Goal: Task Accomplishment & Management: Manage account settings

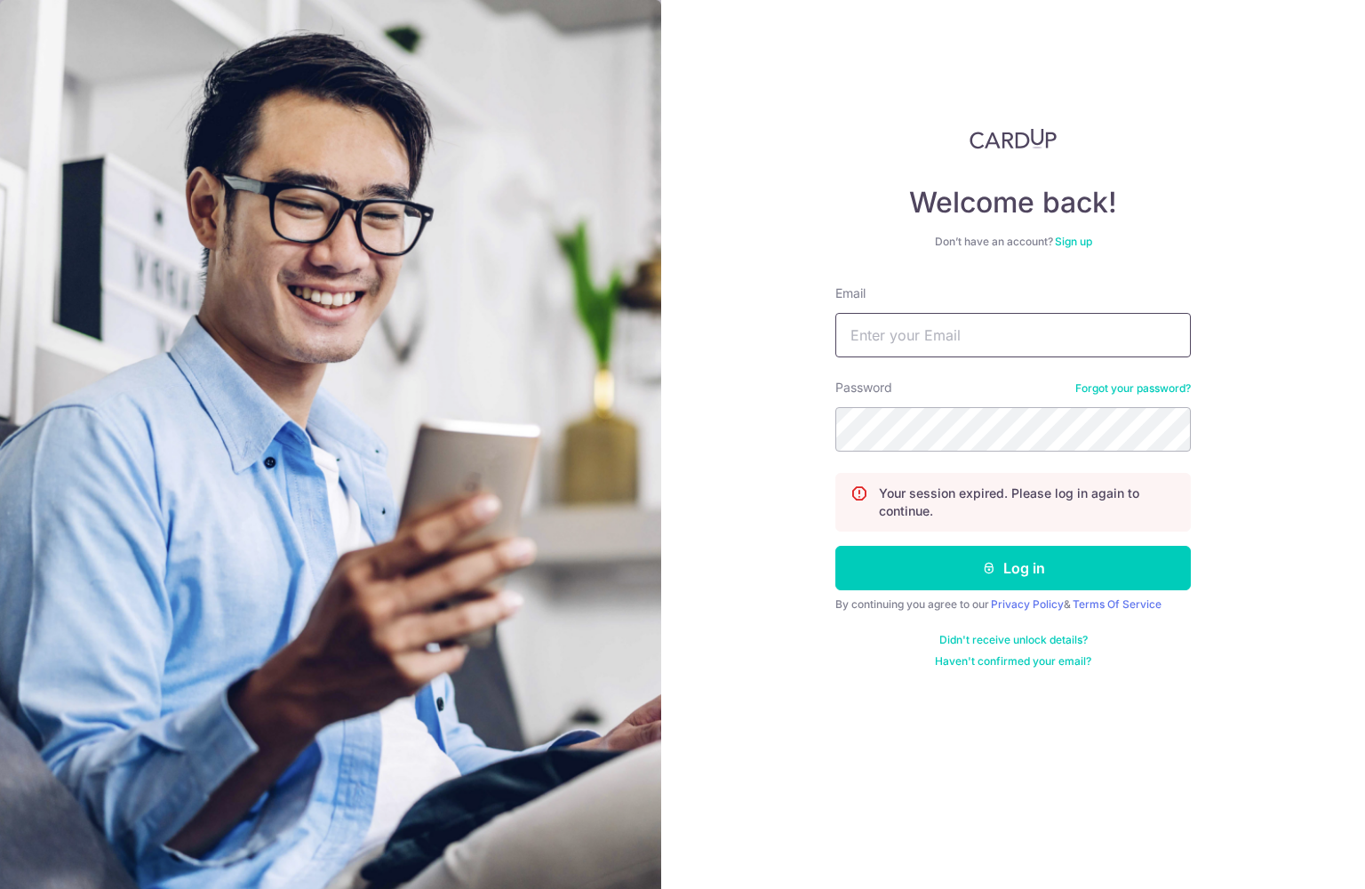
click at [1005, 337] on input "Email" at bounding box center [1013, 335] width 356 height 44
type input "[EMAIL_ADDRESS][DOMAIN_NAME]"
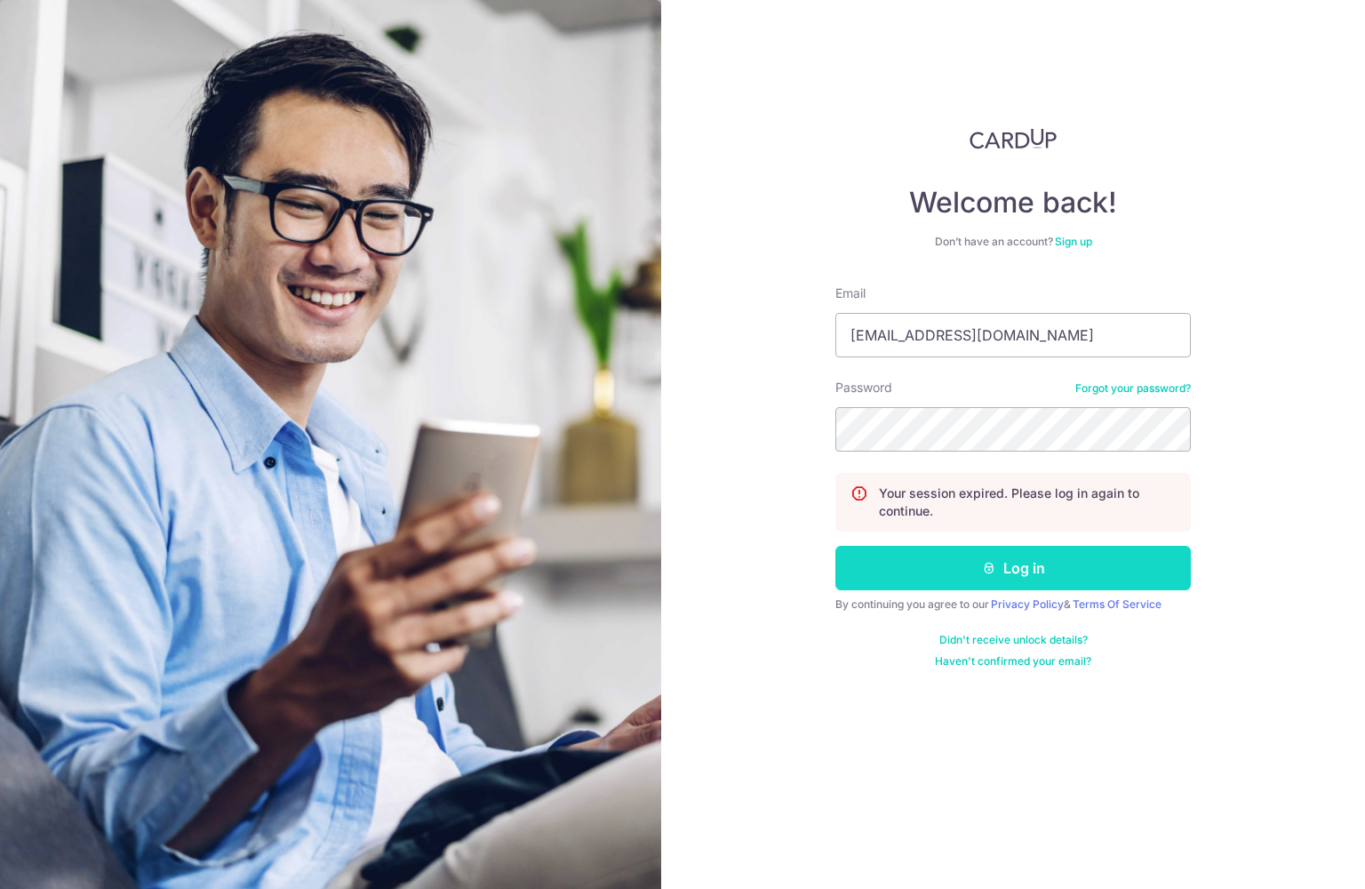
click at [1051, 555] on button "Log in" at bounding box center [1013, 568] width 356 height 44
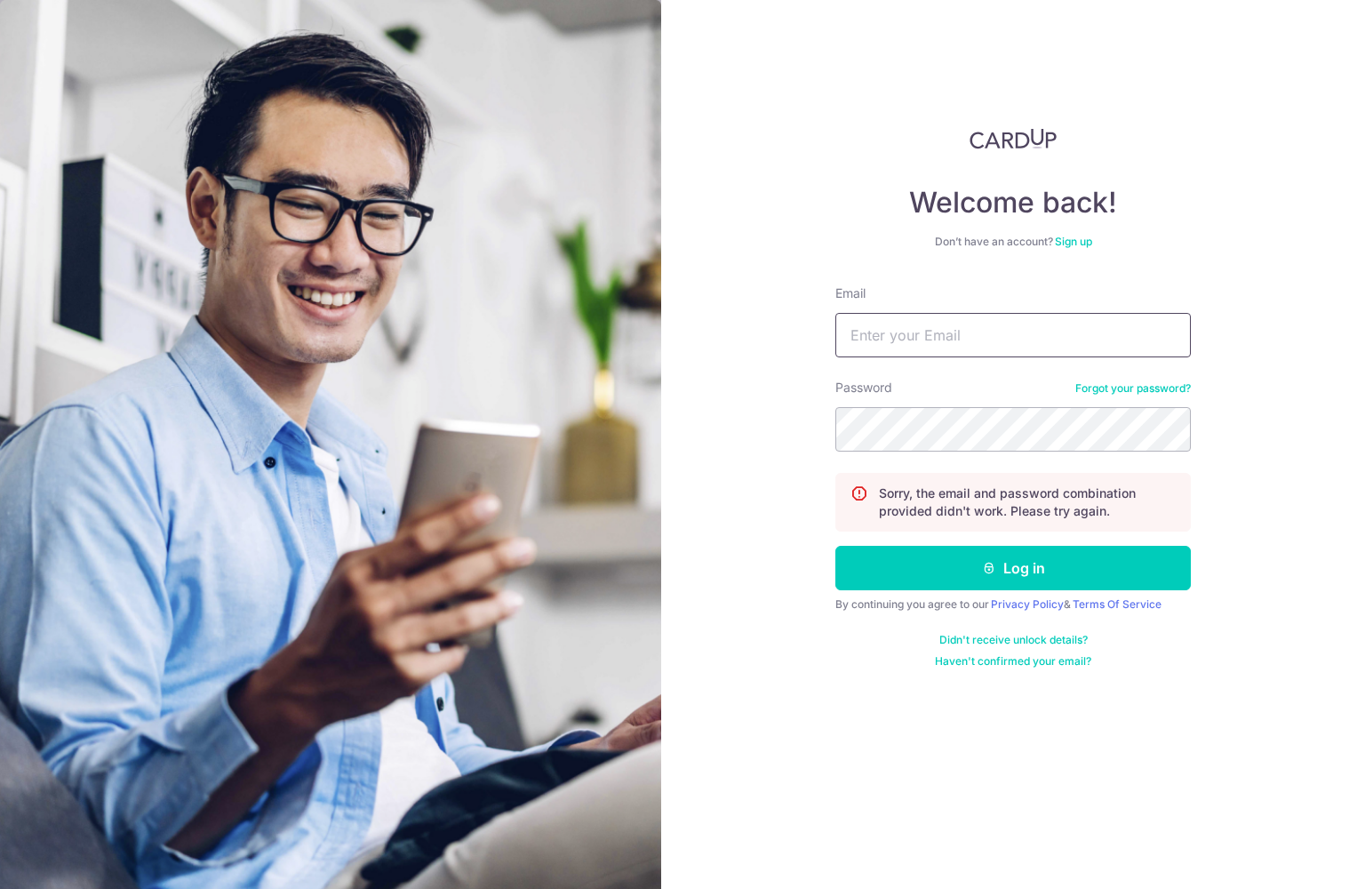
click at [918, 336] on input "Email" at bounding box center [1013, 335] width 356 height 44
type input "[EMAIL_ADDRESS][DOMAIN_NAME]"
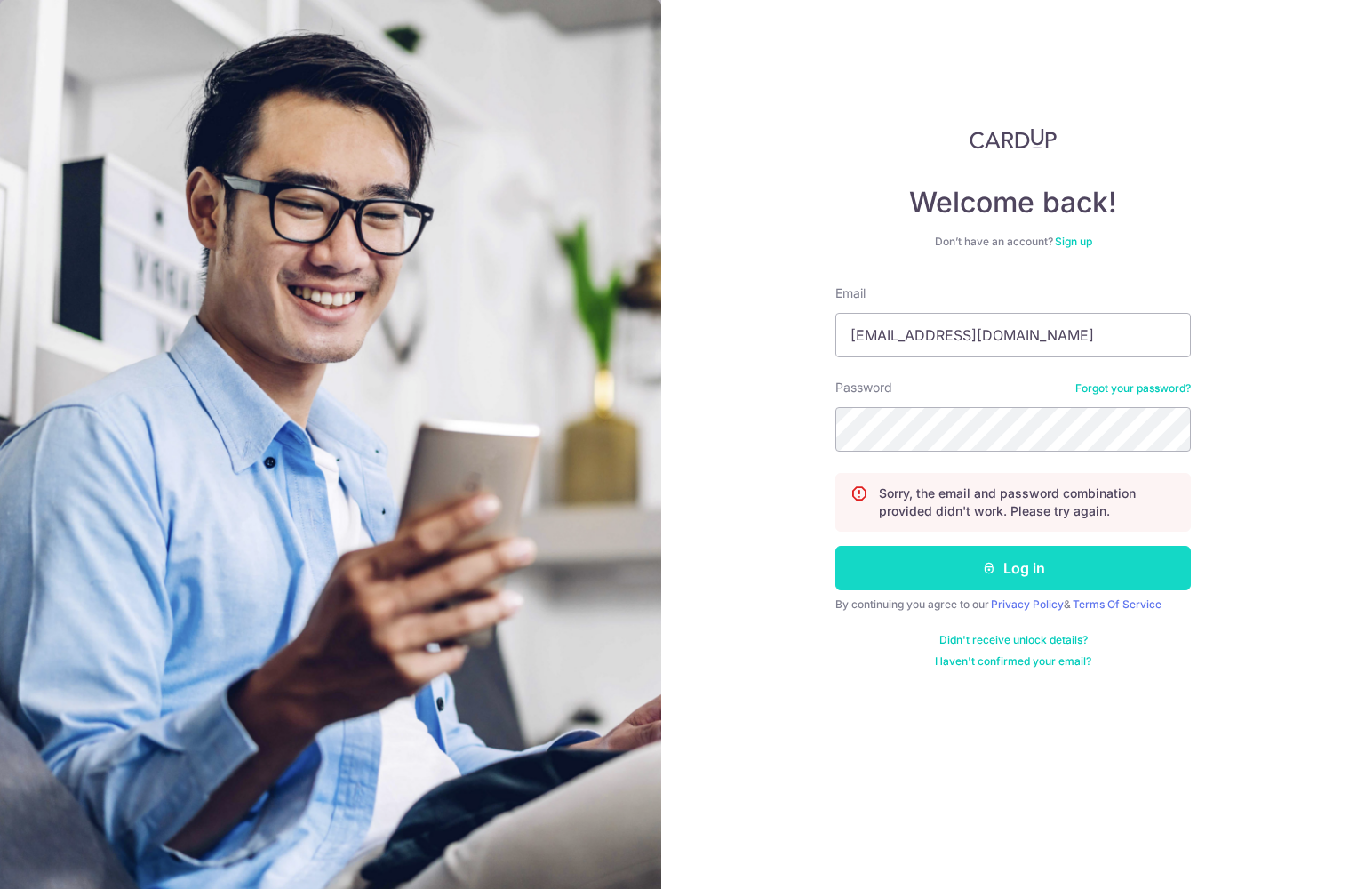
click at [1045, 573] on button "Log in" at bounding box center [1013, 568] width 356 height 44
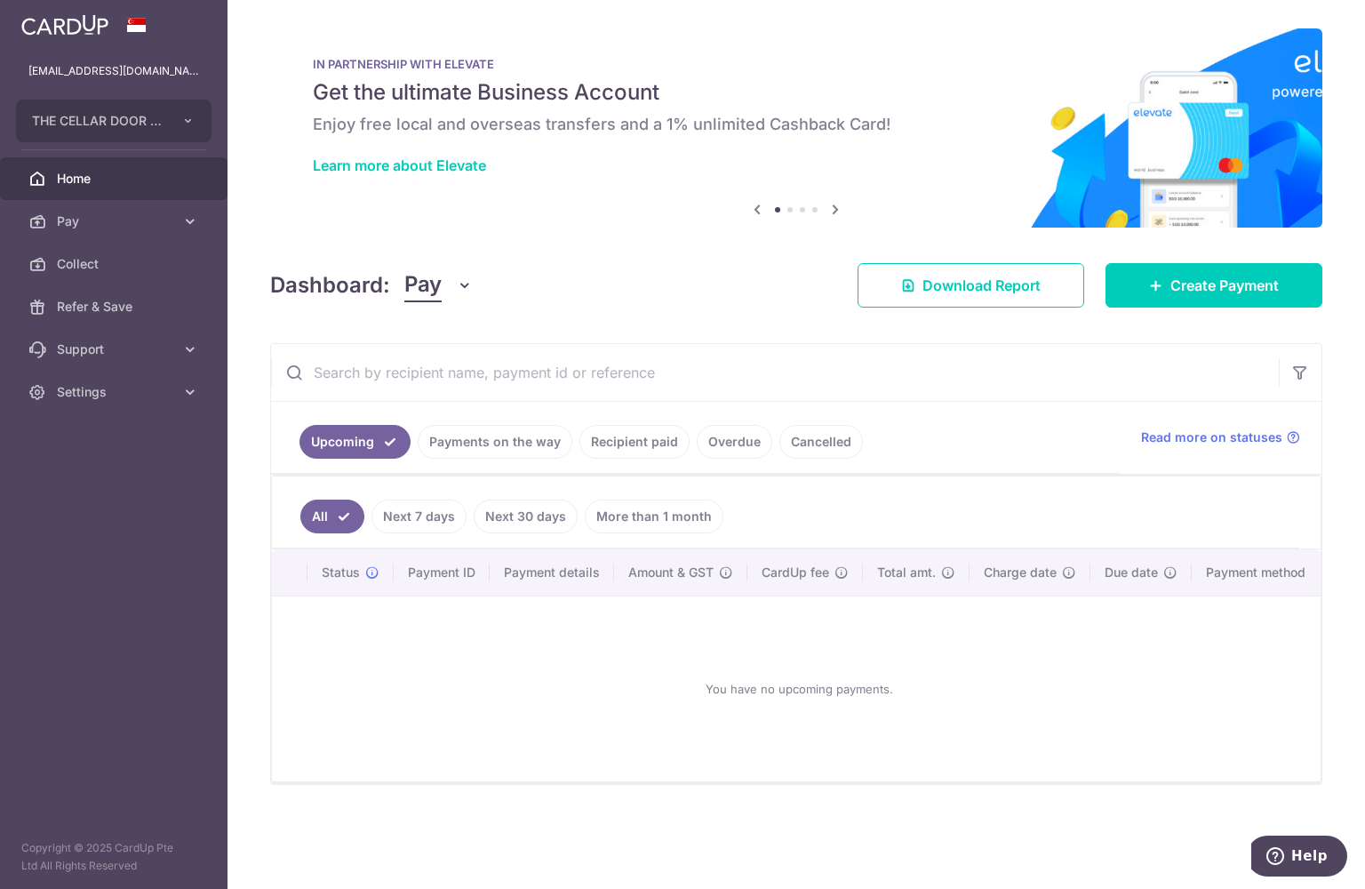
click at [418, 459] on link "Payments on the way" at bounding box center [495, 442] width 155 height 34
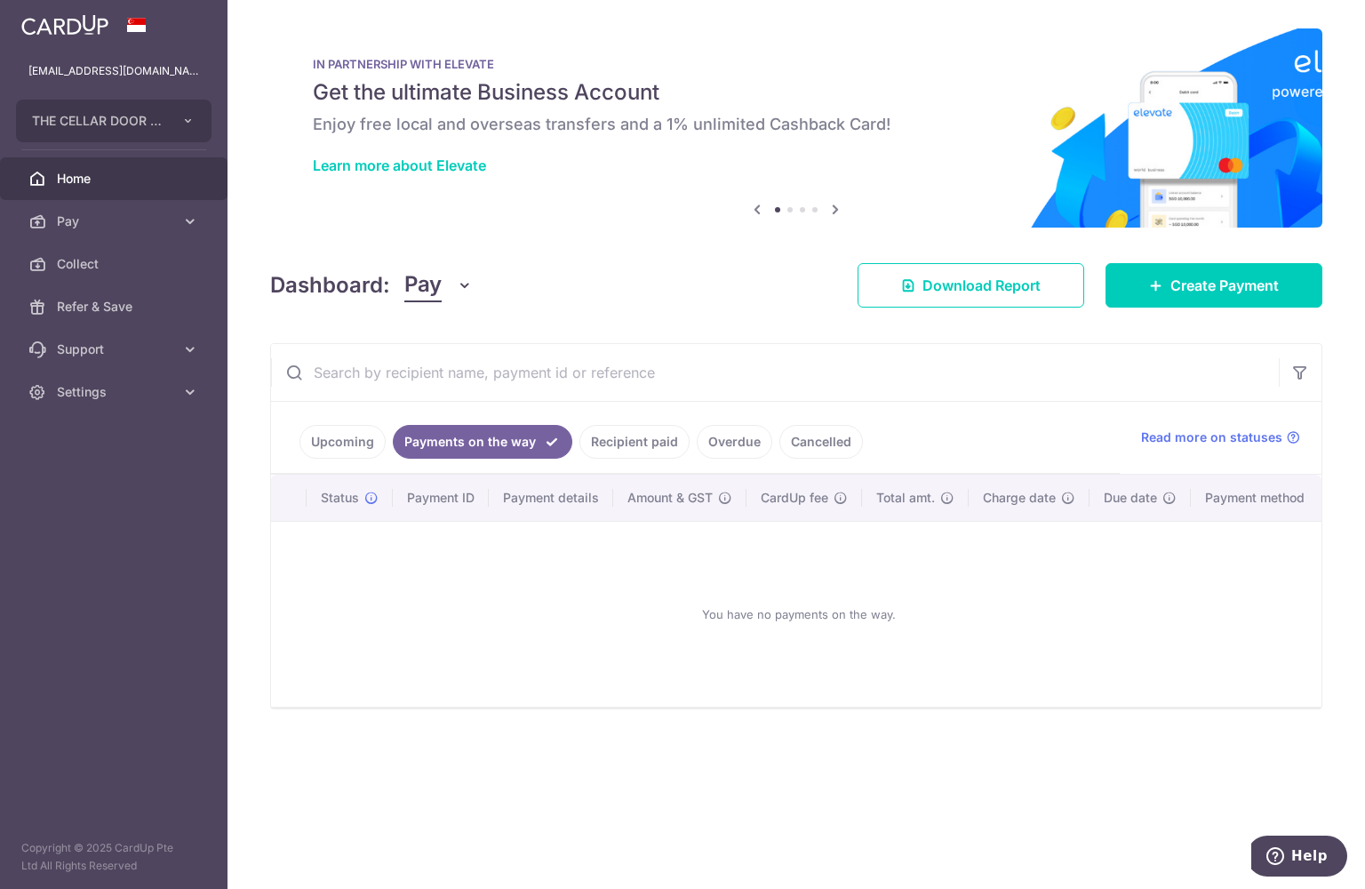
click at [579, 459] on link "Recipient paid" at bounding box center [634, 442] width 110 height 34
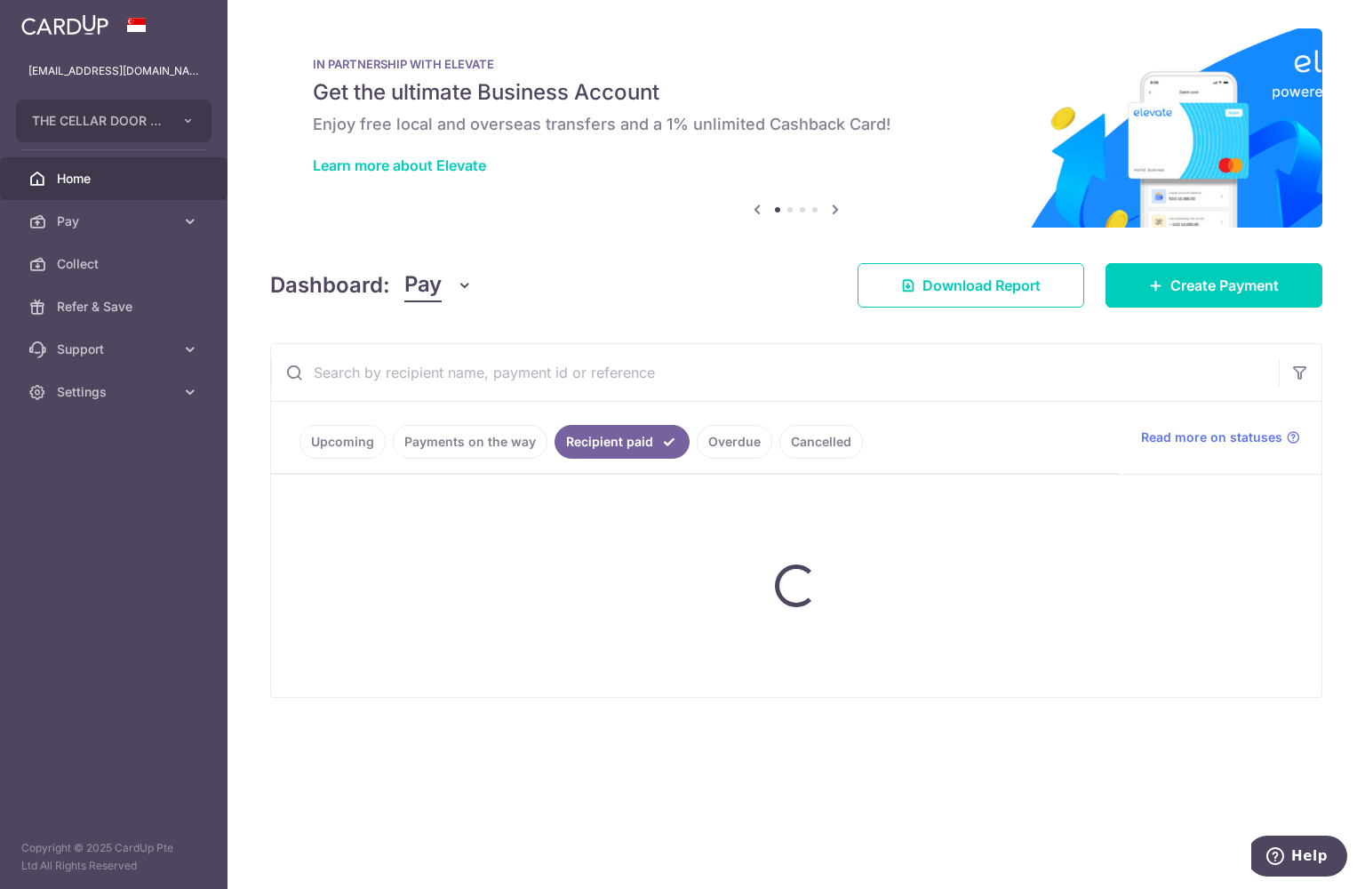
click at [555, 459] on link "Recipient paid" at bounding box center [622, 442] width 135 height 34
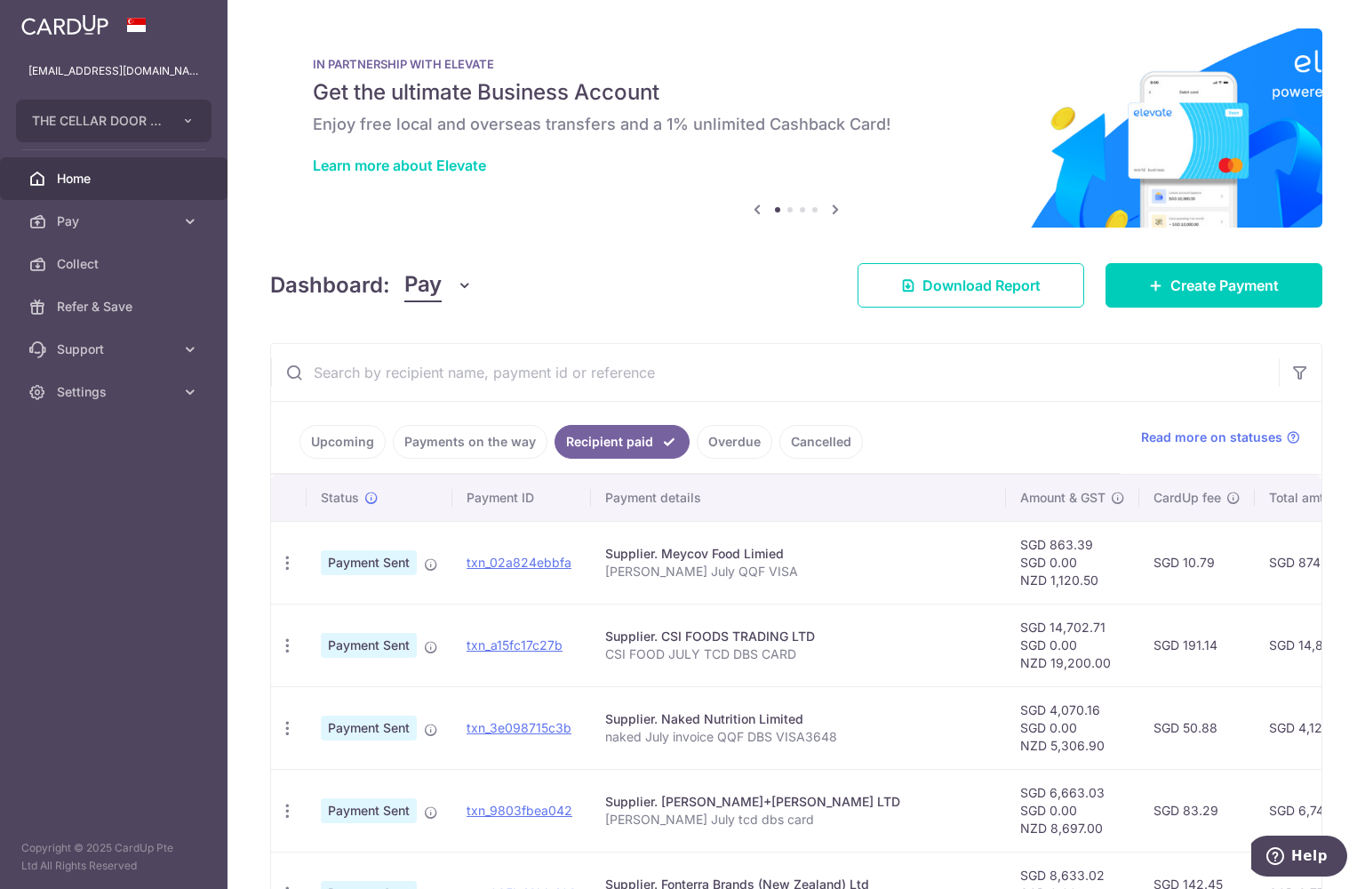
click at [0, 0] on icon "button" at bounding box center [0, 0] width 0 height 0
click at [94, 113] on span "THE CELLAR DOOR PTE LTD" at bounding box center [98, 121] width 132 height 18
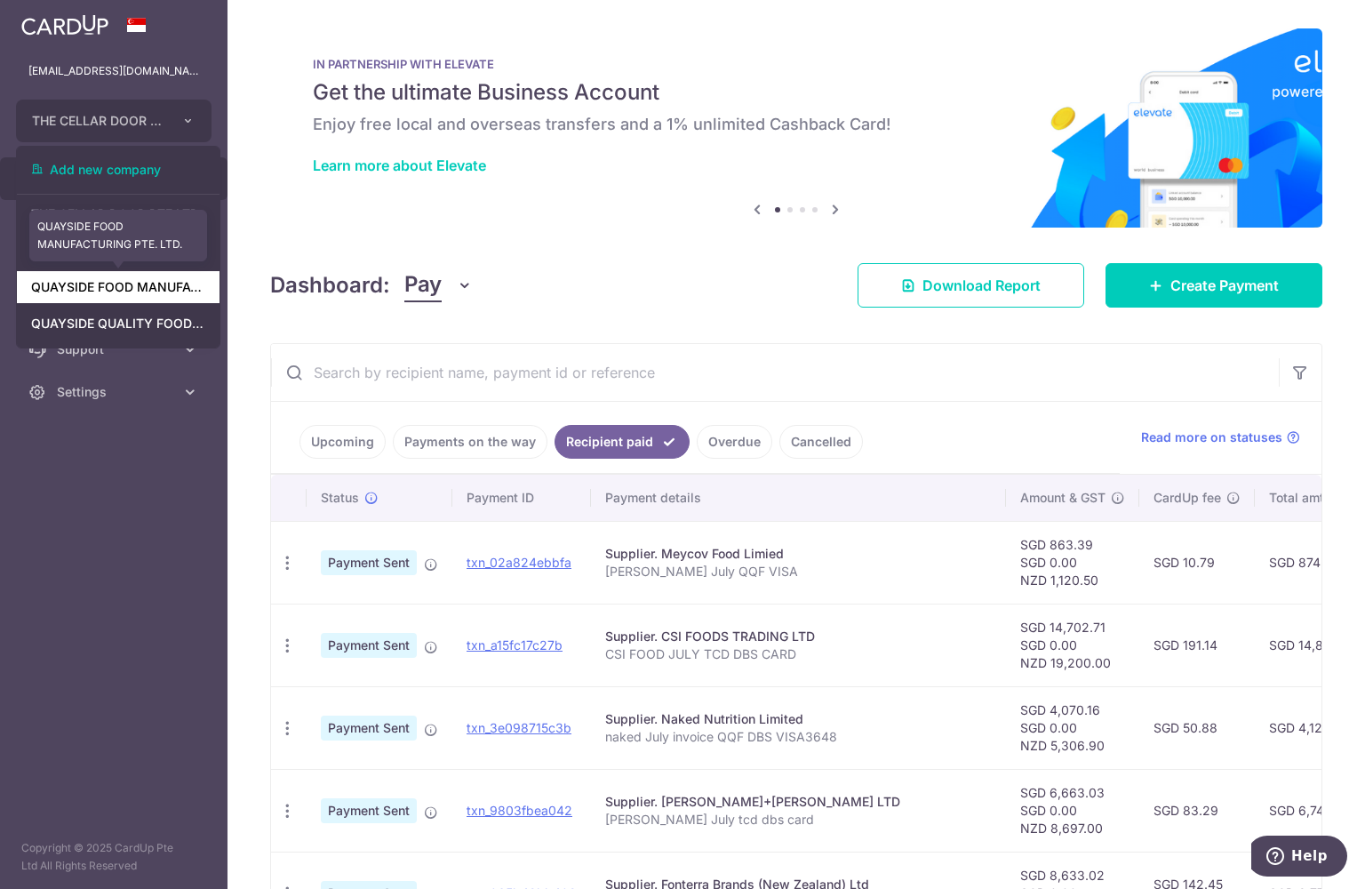
click at [163, 294] on link "QUAYSIDE FOOD MANUFACTURING PTE. LTD." at bounding box center [118, 287] width 203 height 32
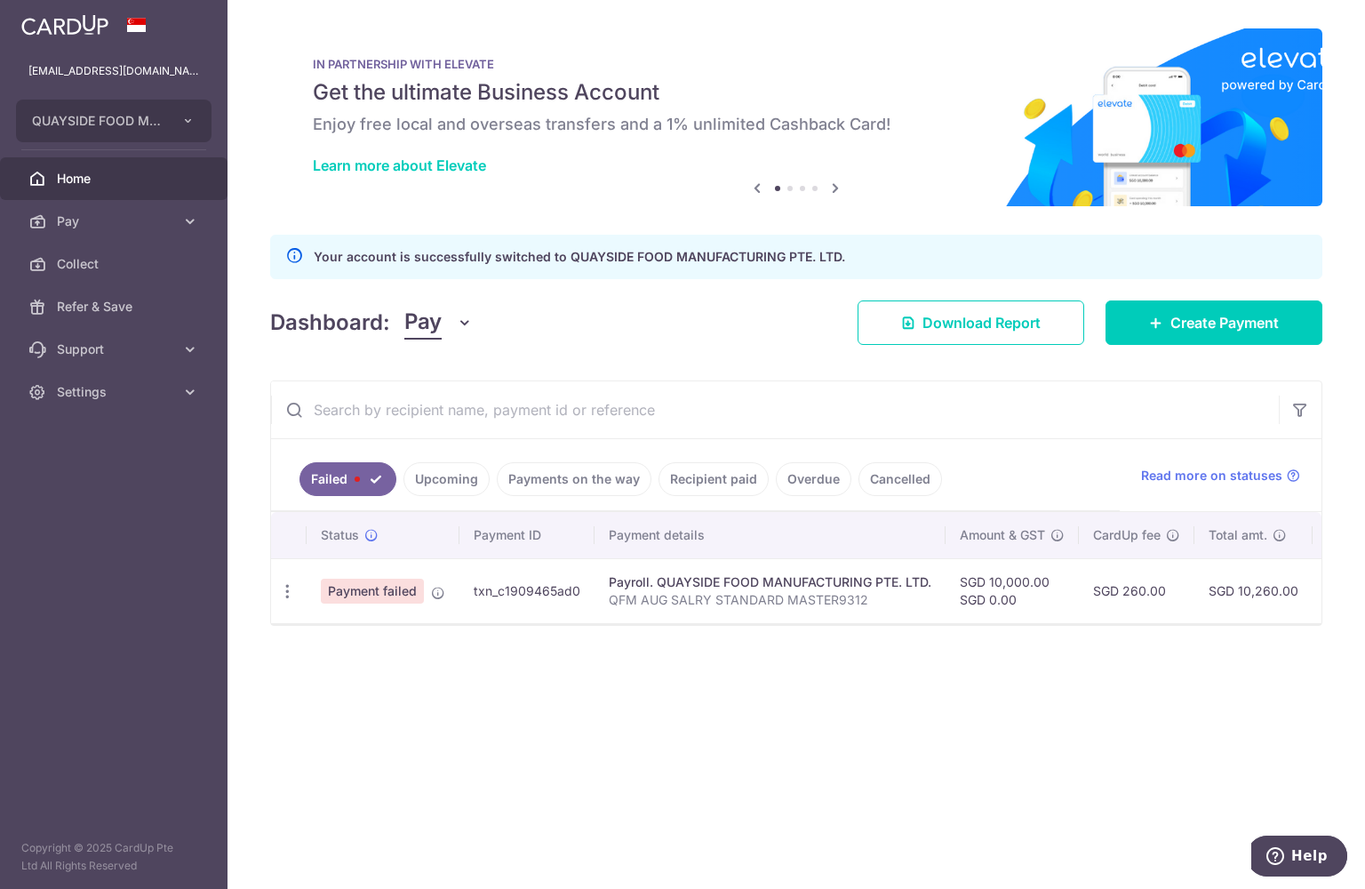
click at [358, 771] on div "× Pause Schedule Pause all future payments in this series Pause just this one p…" at bounding box center [797, 444] width 1138 height 889
